Goal: Check status: Check status

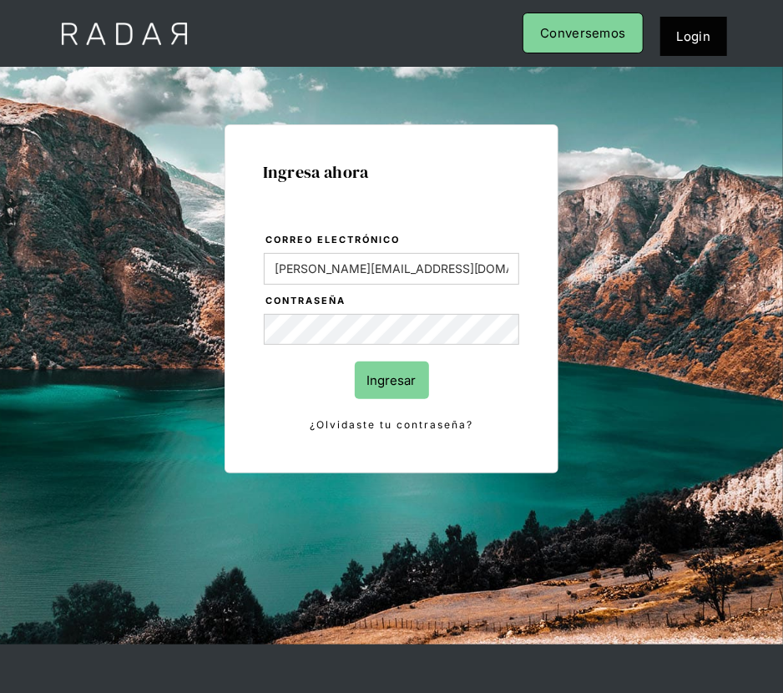
click at [399, 377] on input "Ingresar" at bounding box center [392, 380] width 74 height 38
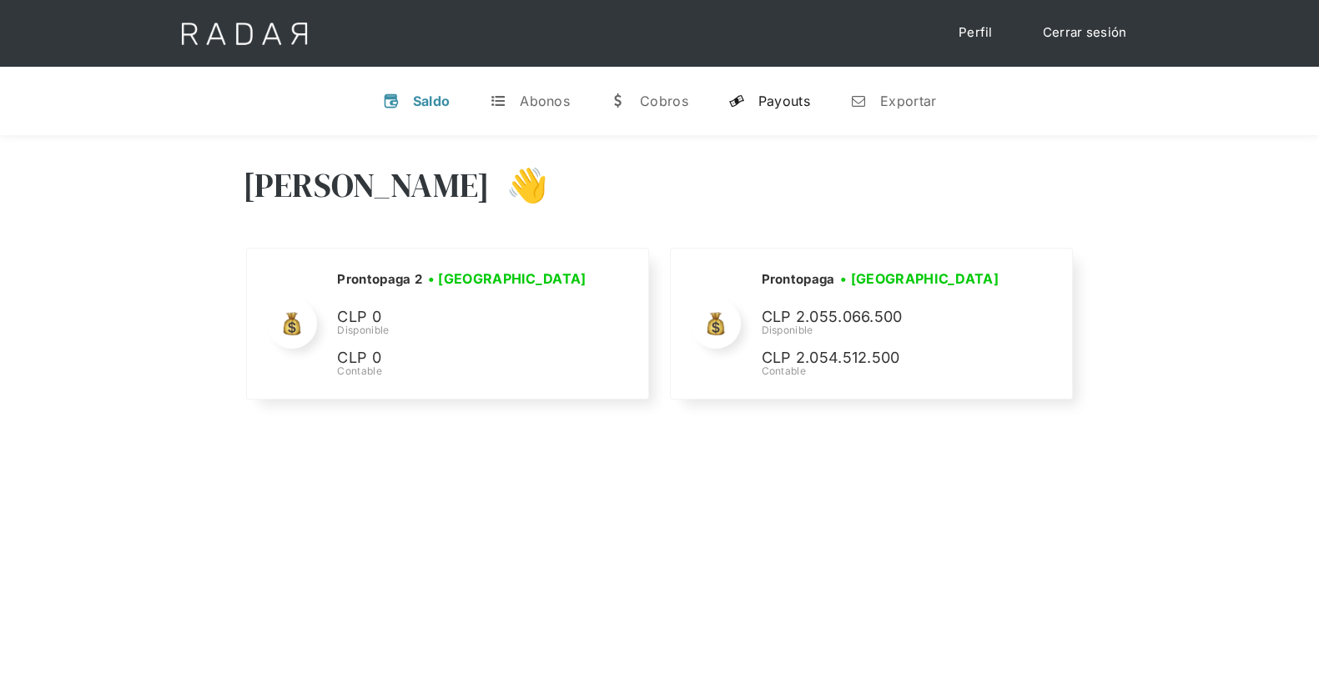
click at [778, 91] on link "y Payouts" at bounding box center [769, 100] width 108 height 43
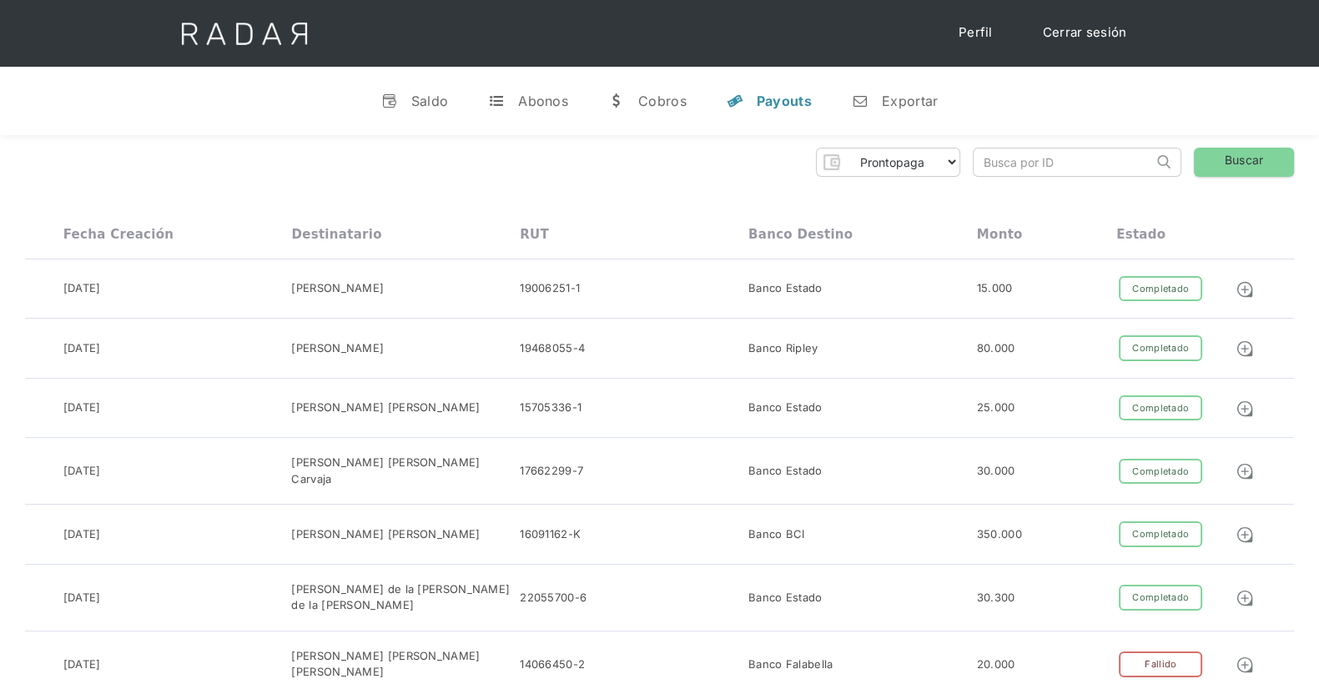
click at [782, 163] on input "search" at bounding box center [1063, 163] width 179 height 28
paste input "baed17de-f015-4f7b-b1f5-db621b73587a"
click at [782, 164] on img at bounding box center [1163, 161] width 13 height 13
click at [782, 164] on link "Buscar" at bounding box center [1244, 162] width 100 height 29
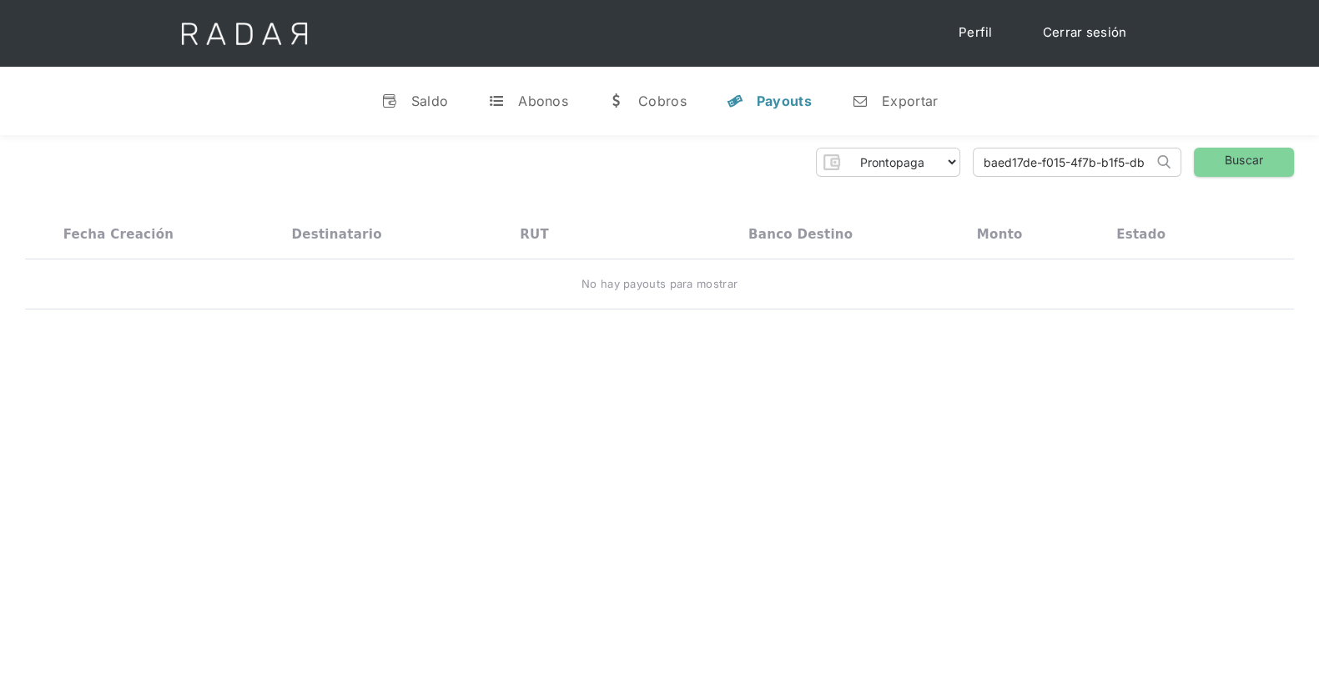
click at [782, 159] on input "baed17de-f015-4f7b-b1f5-db621b73587a" at bounding box center [1063, 163] width 179 height 28
click at [782, 172] on link "Buscar" at bounding box center [1244, 162] width 100 height 29
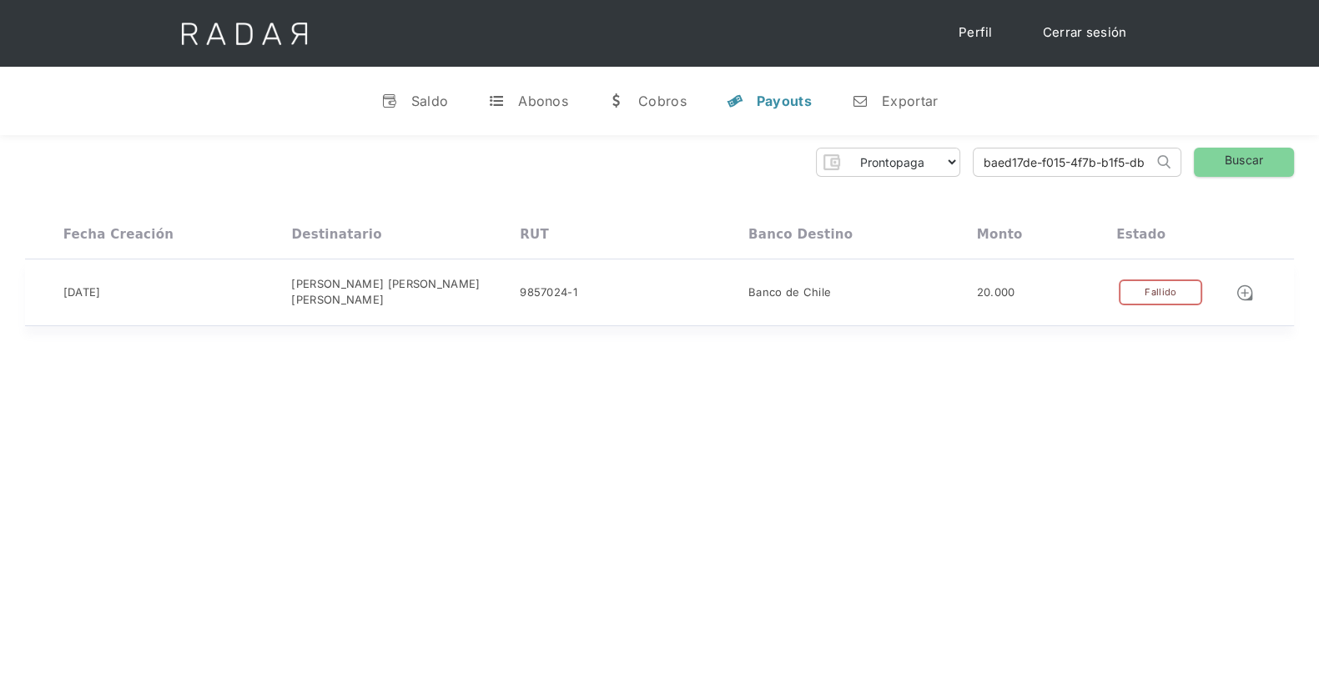
click at [782, 295] on link at bounding box center [1250, 292] width 28 height 19
click at [782, 161] on input "baed17de-f015-4f7b-b1f5-db621b73587a" at bounding box center [1063, 163] width 179 height 28
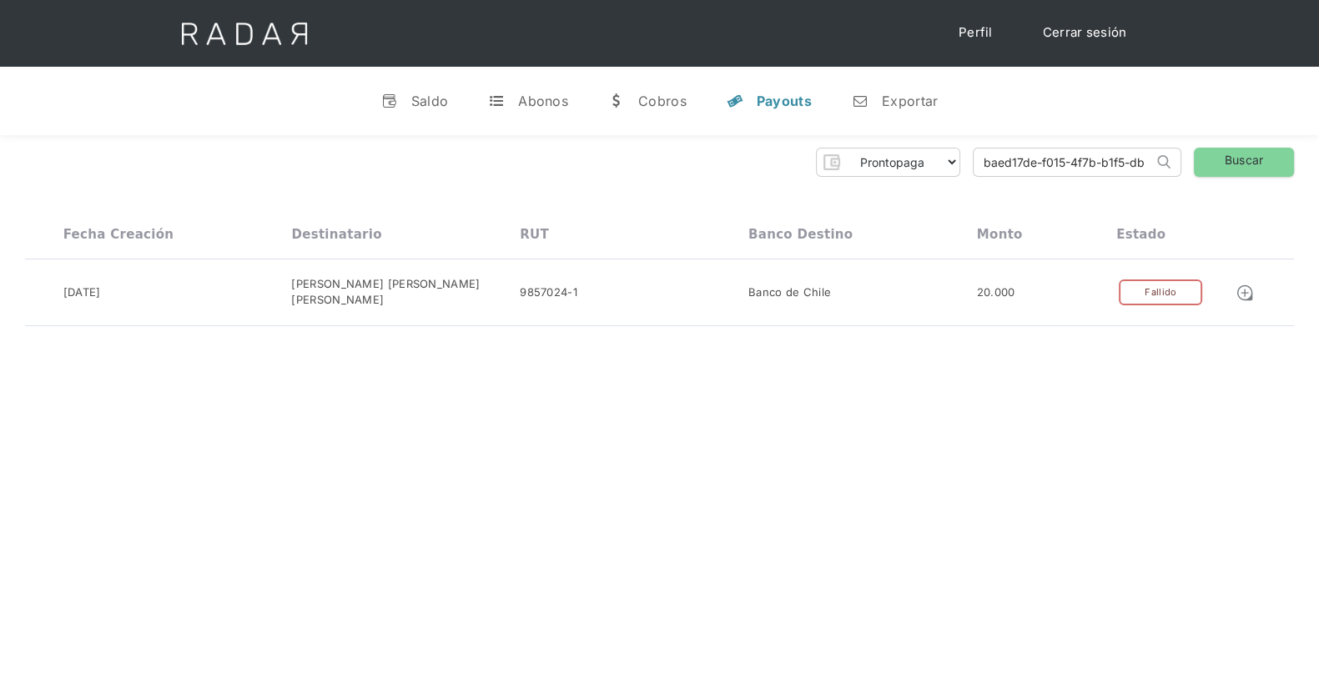
click at [782, 161] on input "baed17de-f015-4f7b-b1f5-db621b73587a" at bounding box center [1063, 163] width 179 height 28
paste input "ee660227-41b5-479e-9a60-41896b82fe00"
click at [782, 161] on link "Buscar" at bounding box center [1244, 162] width 100 height 29
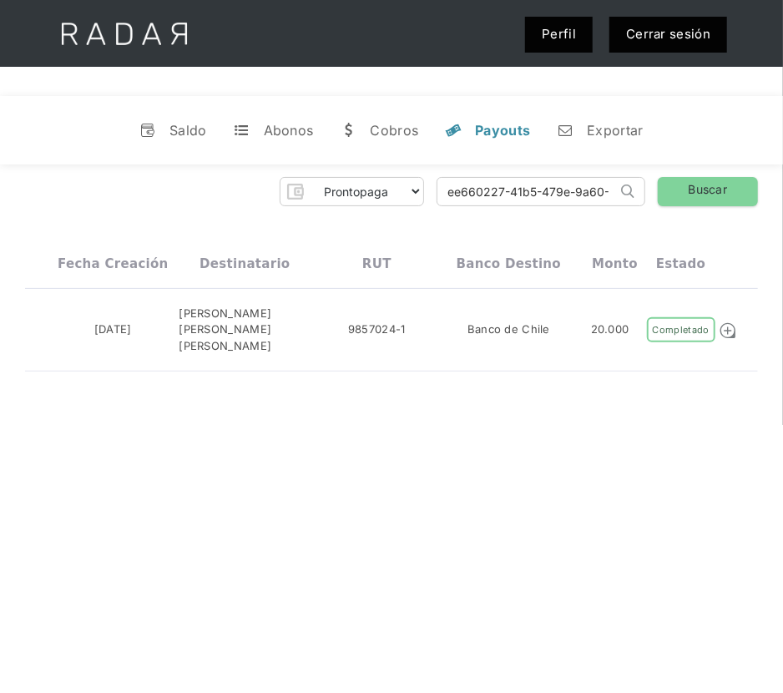
click at [572, 197] on input "ee660227-41b5-479e-9a60-41896b82fe00" at bounding box center [526, 192] width 179 height 28
paste input "322d4e73-729d-433f-89fc-db45eb1bd8a3"
click at [698, 181] on link "Buscar" at bounding box center [707, 191] width 100 height 29
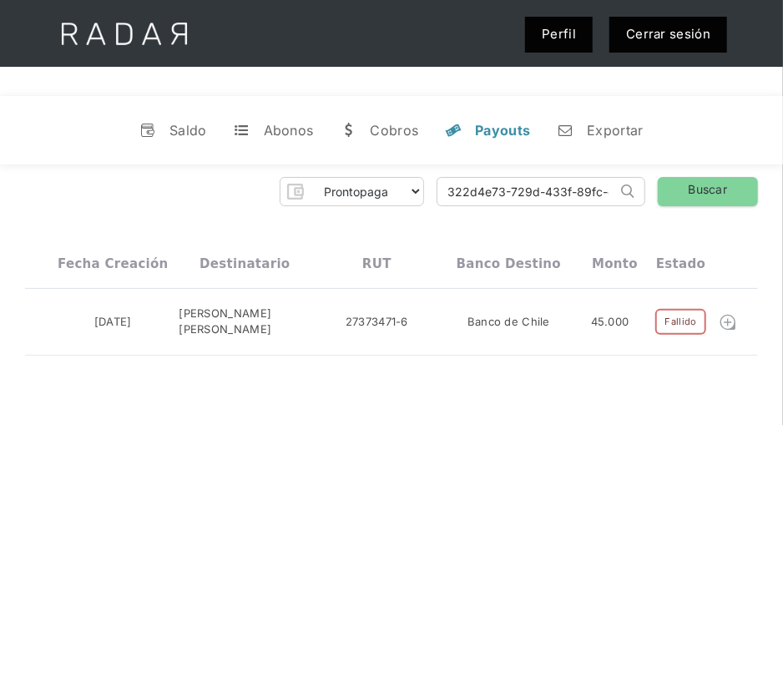
click at [718, 322] on img at bounding box center [727, 322] width 18 height 18
click at [595, 190] on input "322d4e73-729d-433f-89fc-db45eb1bd8a3" at bounding box center [526, 192] width 179 height 28
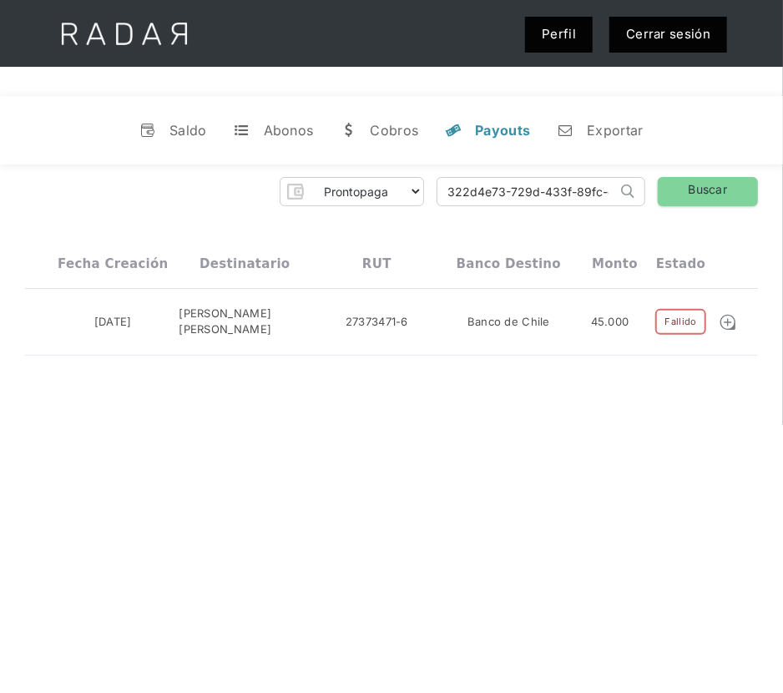
paste input "89f45bca-24ab-4386-8976-73ae374a597c"
type input "89f45bca-24ab-4386-8976-73ae374a597c"
click at [728, 182] on link "Buscar" at bounding box center [707, 191] width 100 height 29
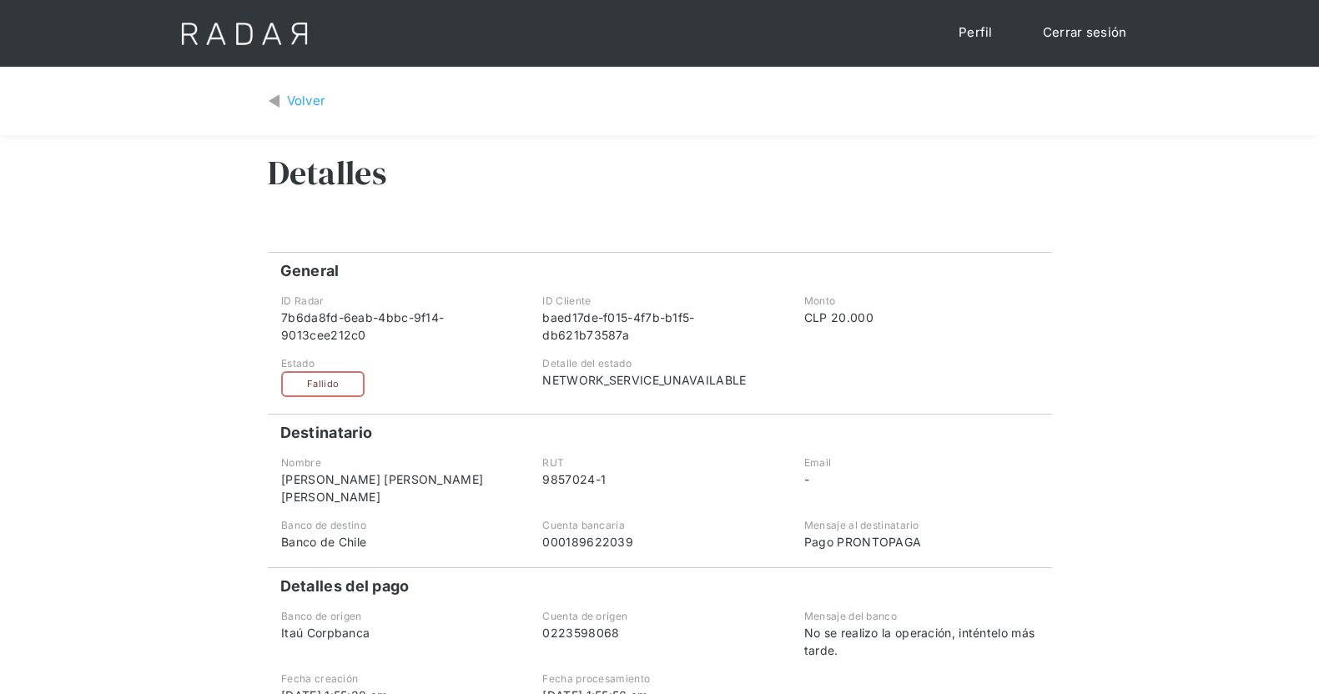
click at [300, 114] on div "Volver" at bounding box center [660, 101] width 784 height 44
click at [300, 101] on div "Volver" at bounding box center [306, 101] width 39 height 19
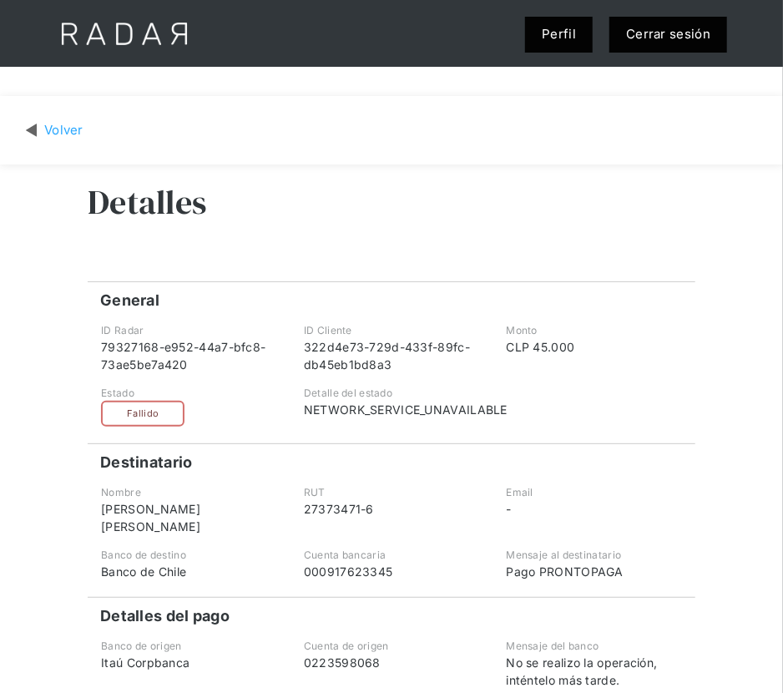
click at [33, 131] on img at bounding box center [31, 130] width 13 height 19
